Goal: Check status: Check status

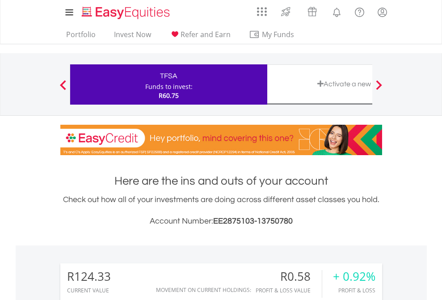
click at [145, 84] on div "Funds to invest:" at bounding box center [168, 86] width 47 height 9
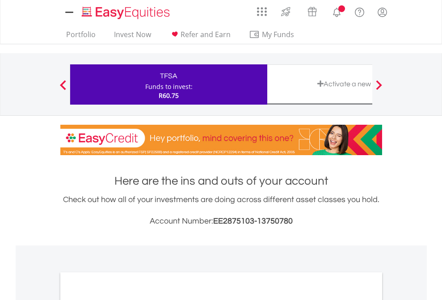
scroll to position [537, 0]
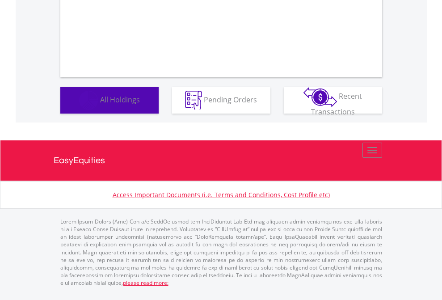
click at [100, 104] on span "All Holdings" at bounding box center [120, 99] width 40 height 10
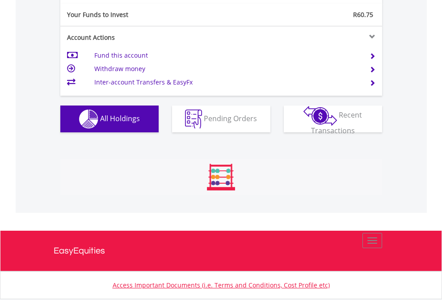
scroll to position [993, 0]
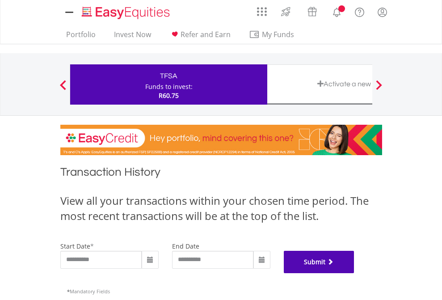
click at [354, 273] on button "Submit" at bounding box center [319, 262] width 71 height 22
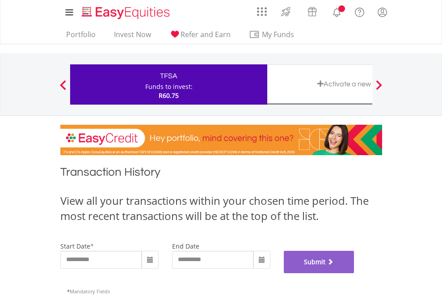
scroll to position [362, 0]
